Goal: Task Accomplishment & Management: Manage account settings

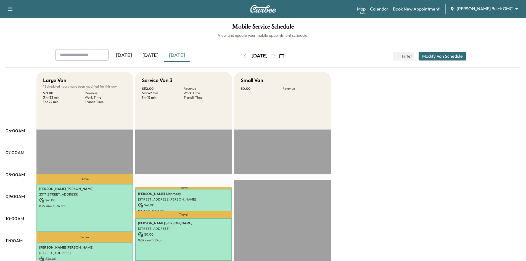
scroll to position [110, 0]
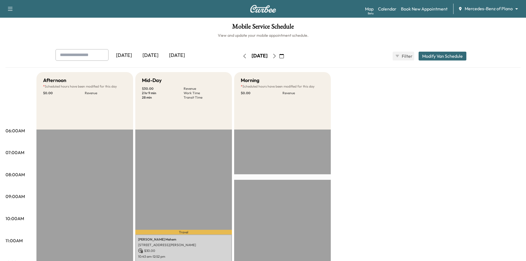
click at [155, 53] on div "[DATE]" at bounding box center [150, 55] width 27 height 13
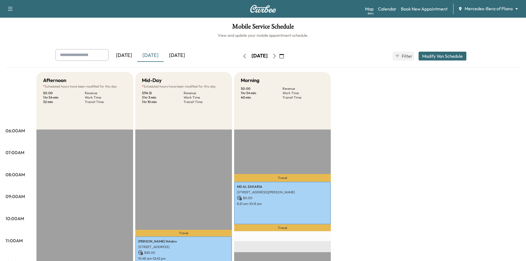
click at [179, 53] on div "[DATE]" at bounding box center [177, 55] width 27 height 13
